Goal: Navigation & Orientation: Find specific page/section

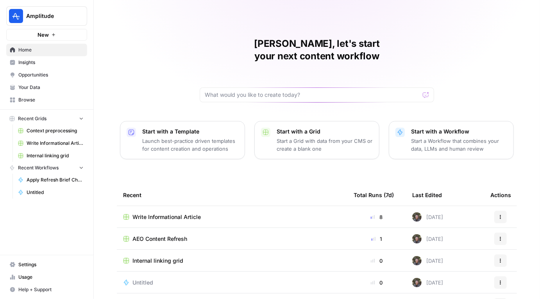
click at [186, 213] on span "Write Informational Article" at bounding box center [167, 217] width 68 height 8
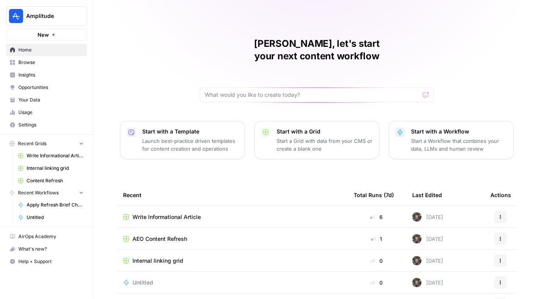
scroll to position [59, 0]
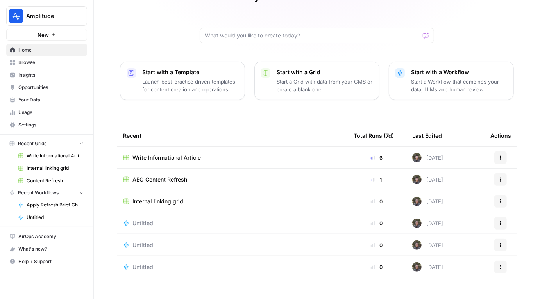
click at [154, 198] on span "Internal linking grid" at bounding box center [158, 202] width 51 height 8
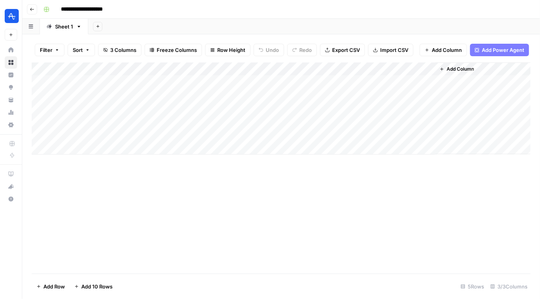
click at [417, 69] on div "Add Column" at bounding box center [281, 109] width 499 height 92
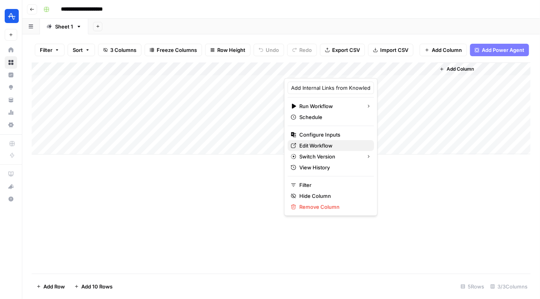
click at [315, 147] on span "Edit Workflow" at bounding box center [333, 146] width 68 height 8
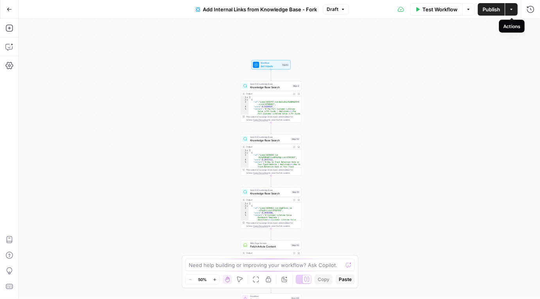
click at [508, 13] on button "Actions" at bounding box center [511, 9] width 13 height 13
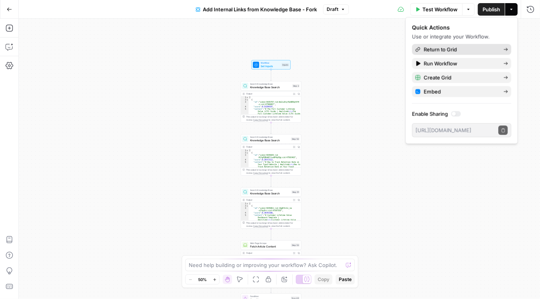
click at [443, 52] on span "Return to Grid" at bounding box center [460, 50] width 73 height 8
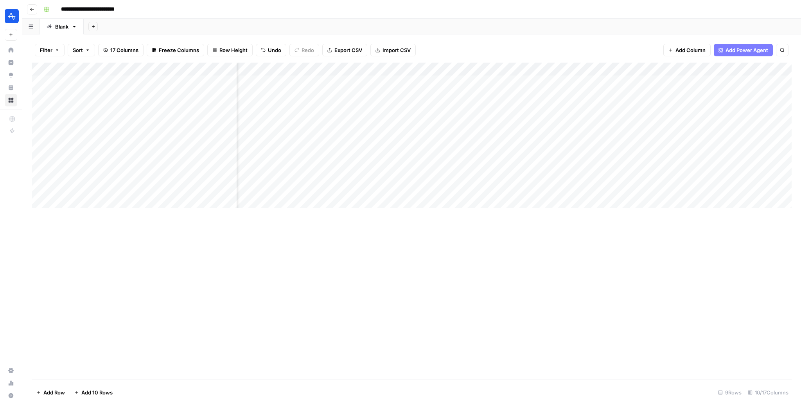
scroll to position [0, 400]
click at [459, 188] on div "Add Column" at bounding box center [412, 135] width 760 height 145
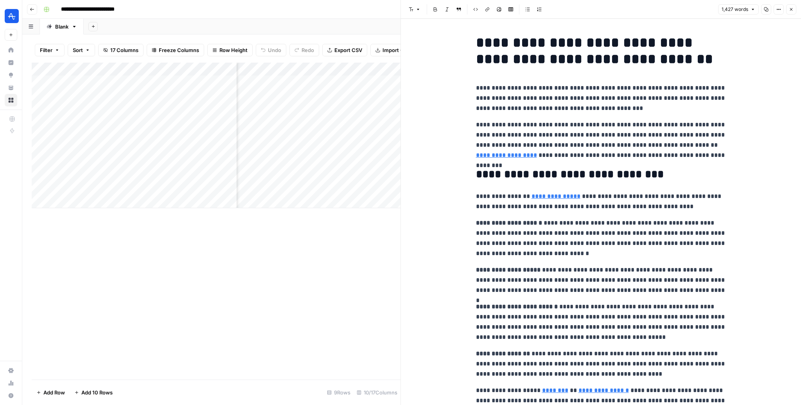
click at [650, 110] on p "**********" at bounding box center [601, 98] width 250 height 30
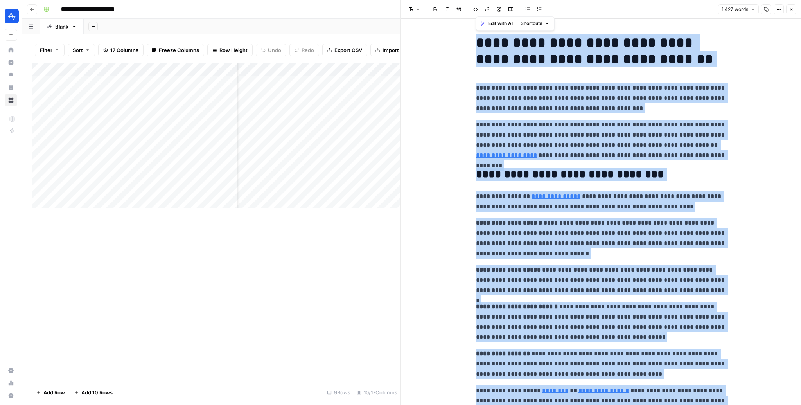
copy div "**********"
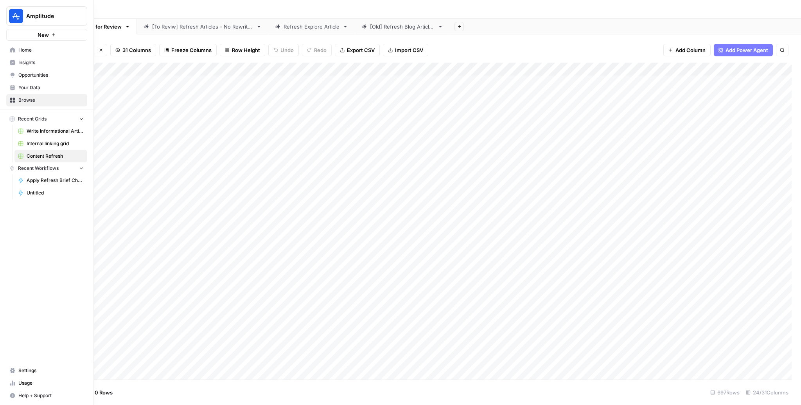
click at [27, 66] on link "Insights" at bounding box center [46, 62] width 81 height 13
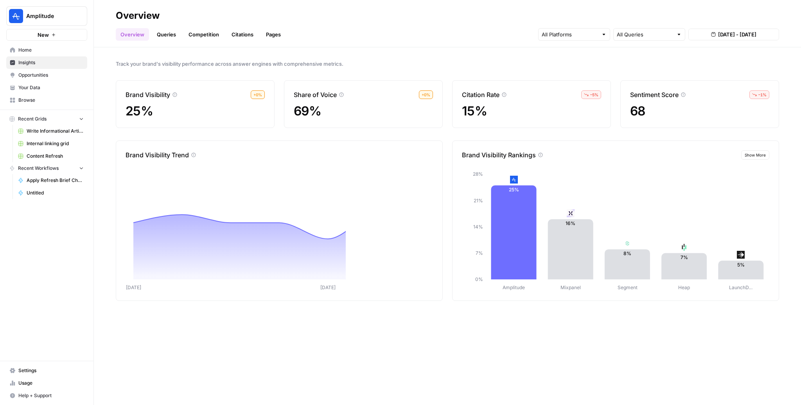
click at [245, 32] on link "Citations" at bounding box center [242, 34] width 31 height 13
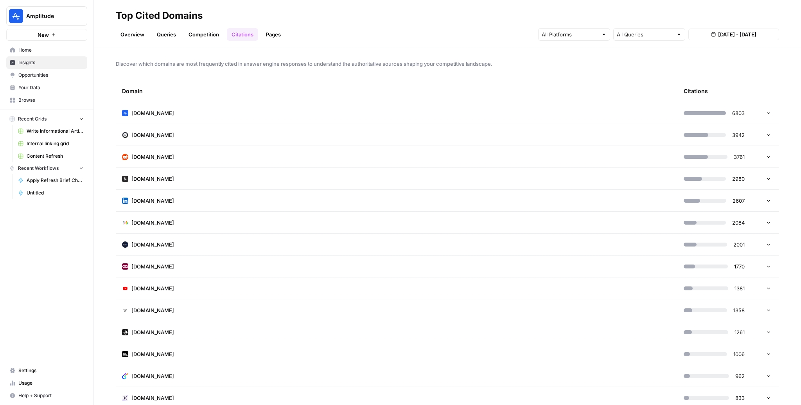
click at [365, 161] on td "[DOMAIN_NAME]" at bounding box center [396, 156] width 561 height 21
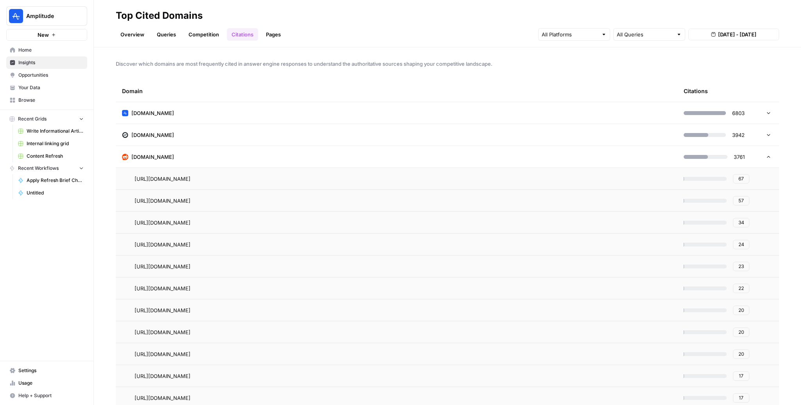
click at [46, 77] on span "Opportunities" at bounding box center [50, 75] width 65 height 7
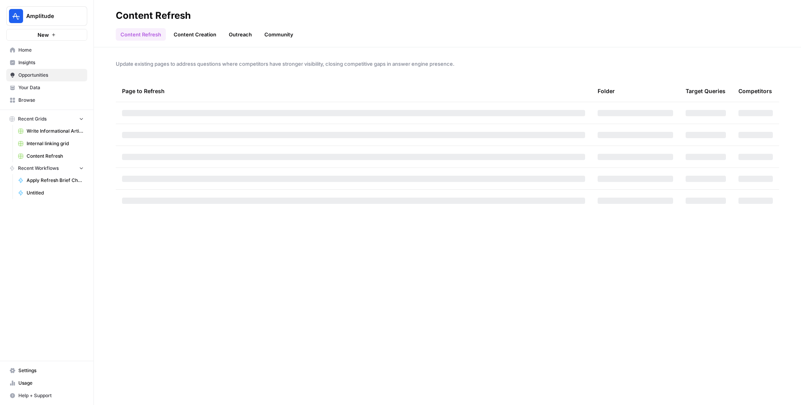
click at [241, 36] on link "Outreach" at bounding box center [240, 34] width 32 height 13
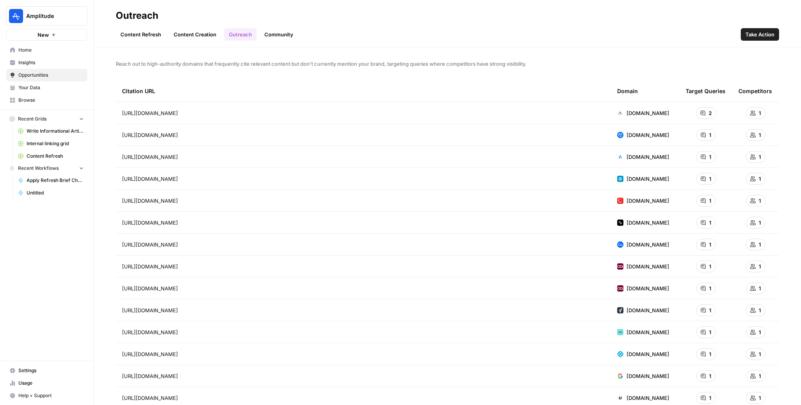
click at [637, 112] on span "[DOMAIN_NAME]" at bounding box center [647, 113] width 43 height 8
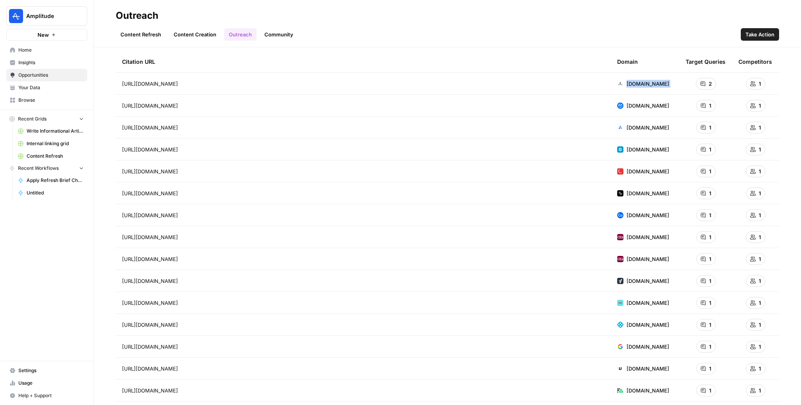
scroll to position [32, 0]
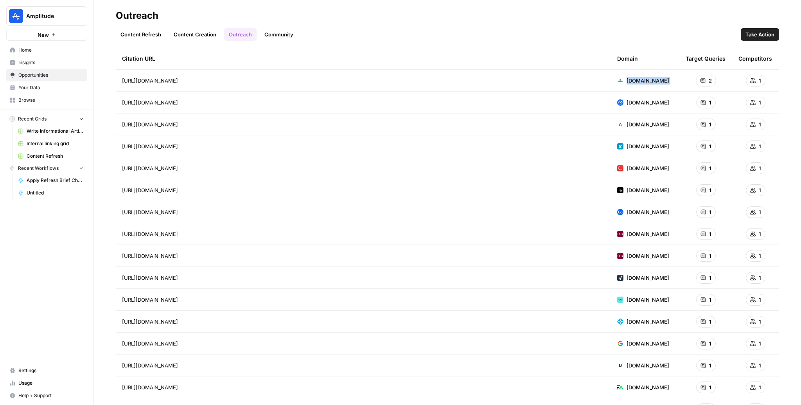
click at [268, 32] on link "Community" at bounding box center [279, 34] width 38 height 13
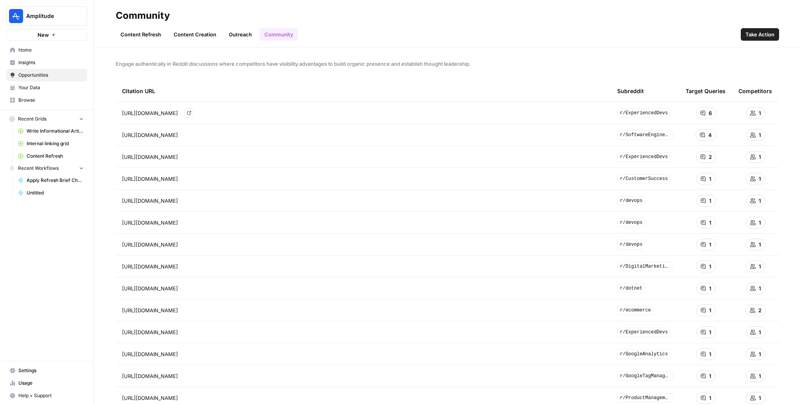
click at [193, 114] on link "Go to page" at bounding box center [188, 112] width 9 height 9
click at [191, 135] on icon "Go to page https://www.reddit.com/r/SoftwareEngineering/comments/17o7rsj/to_fea…" at bounding box center [189, 135] width 4 height 4
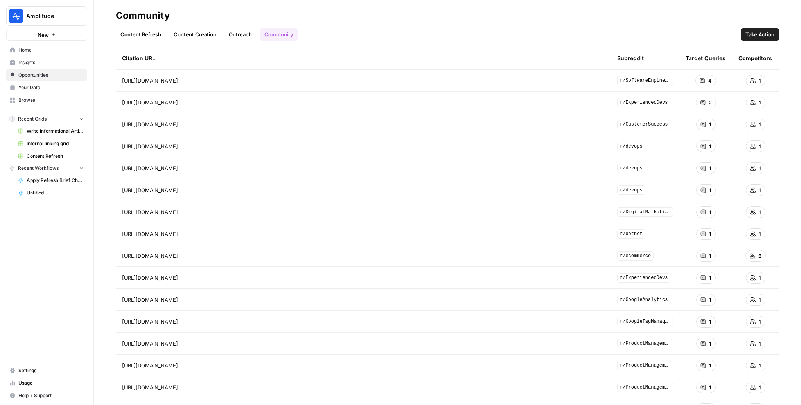
scroll to position [55, 0]
click at [191, 210] on icon "Go to page https://www.reddit.com/r/DigitalMarketing/comments/1egkvy4/what_anal…" at bounding box center [189, 211] width 4 height 4
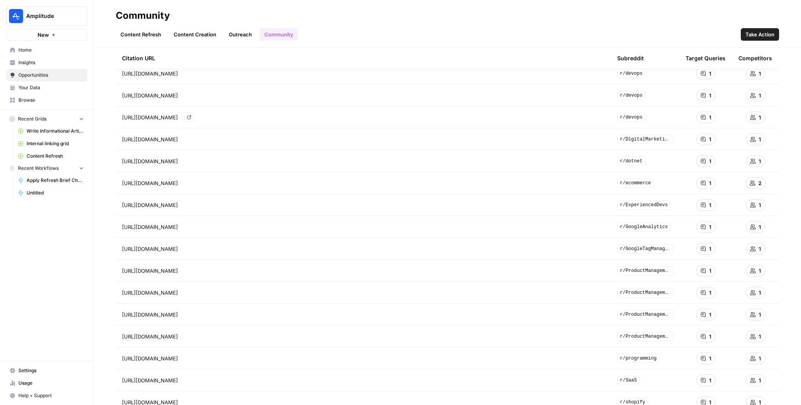
scroll to position [131, 0]
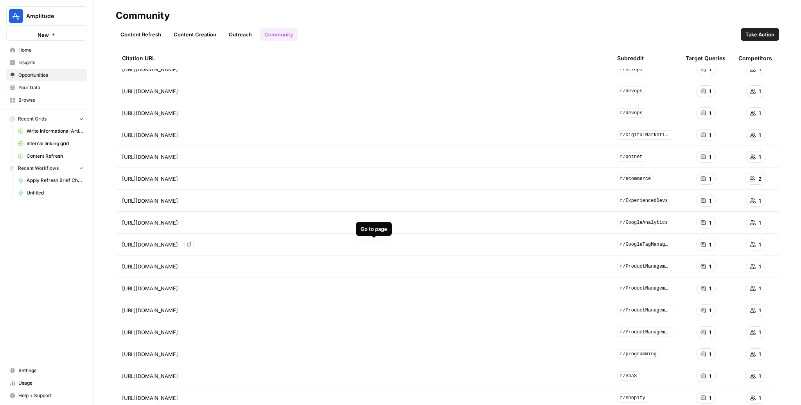
click at [191, 245] on icon "Go to page https://www.reddit.com/r/GoogleTagManager/comments/1hv31m5/single_pa…" at bounding box center [189, 244] width 4 height 4
